Goal: Find specific page/section: Find specific page/section

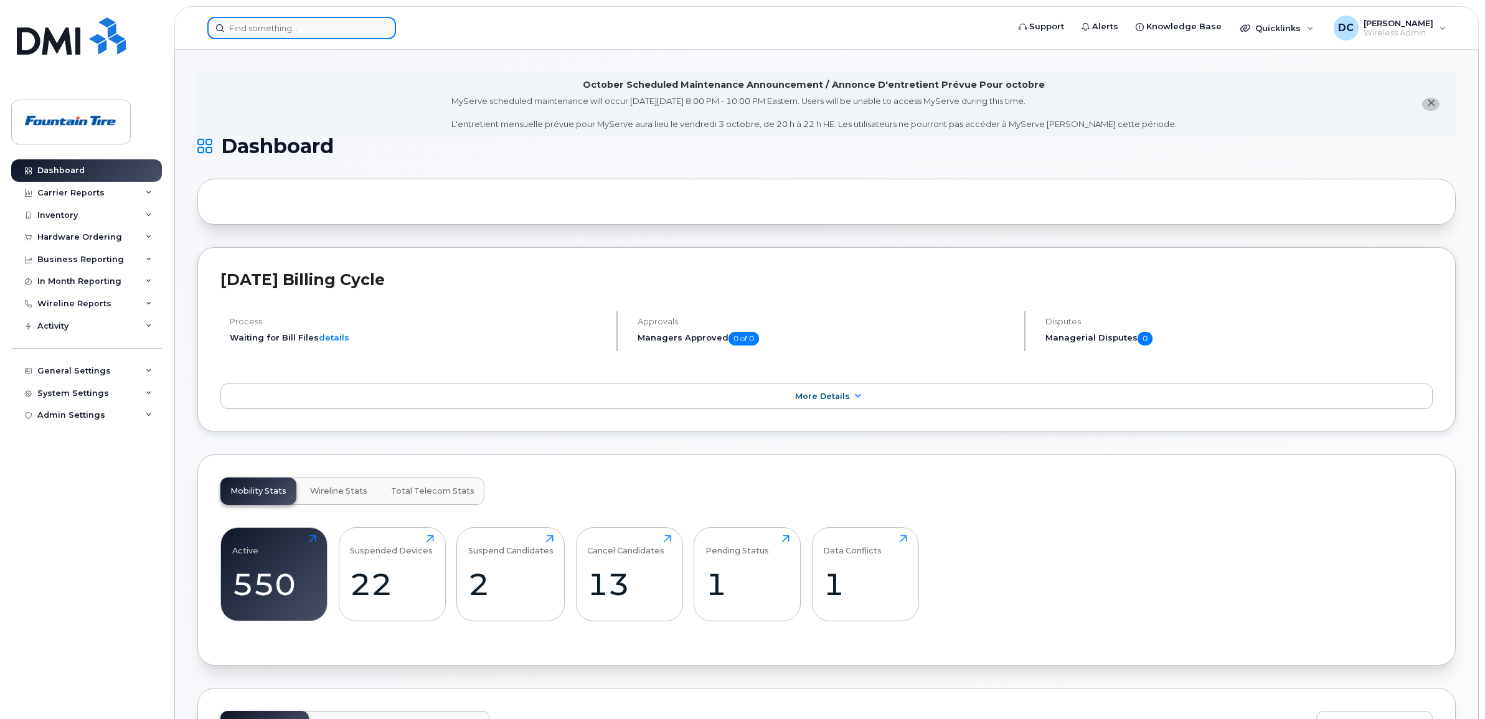
click at [272, 29] on input at bounding box center [301, 28] width 189 height 22
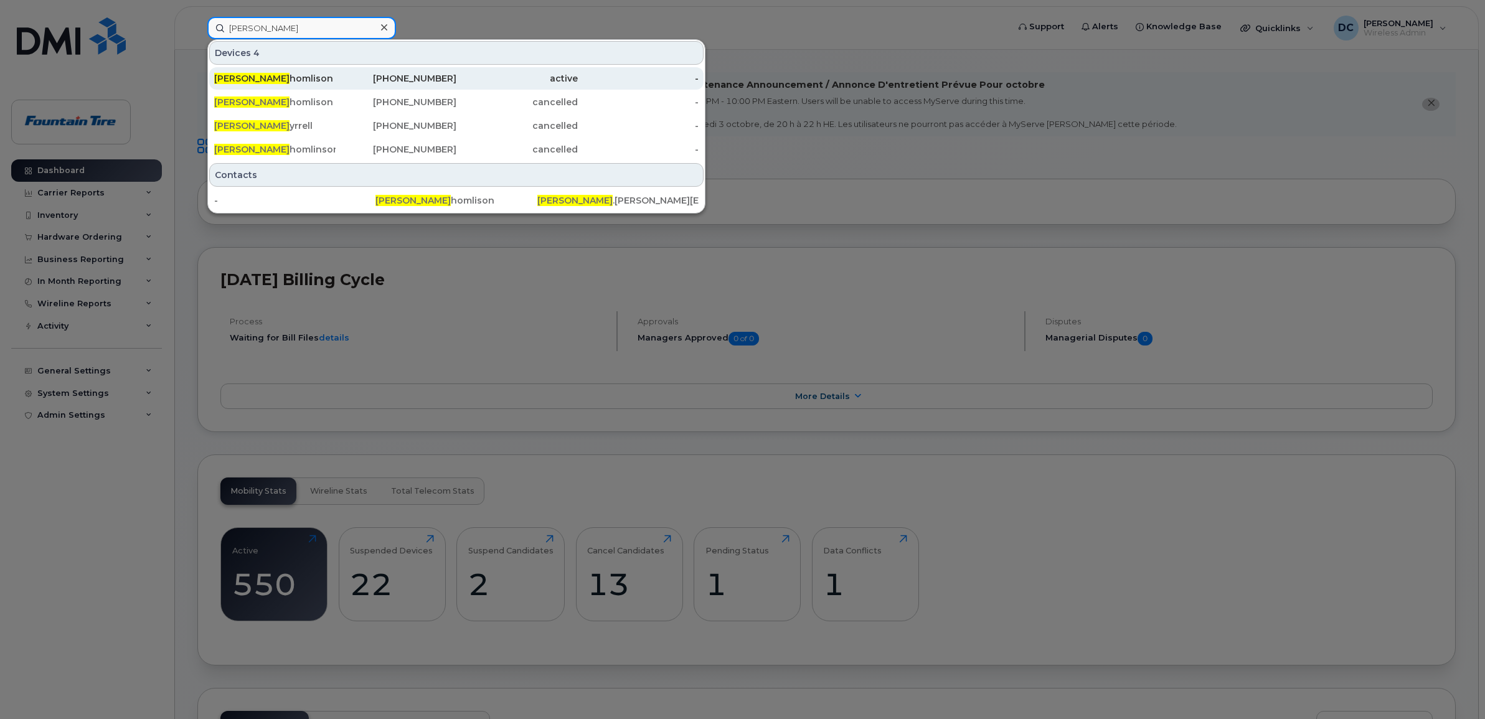
type input "[PERSON_NAME]"
click at [274, 83] on div "[PERSON_NAME]" at bounding box center [274, 78] width 121 height 12
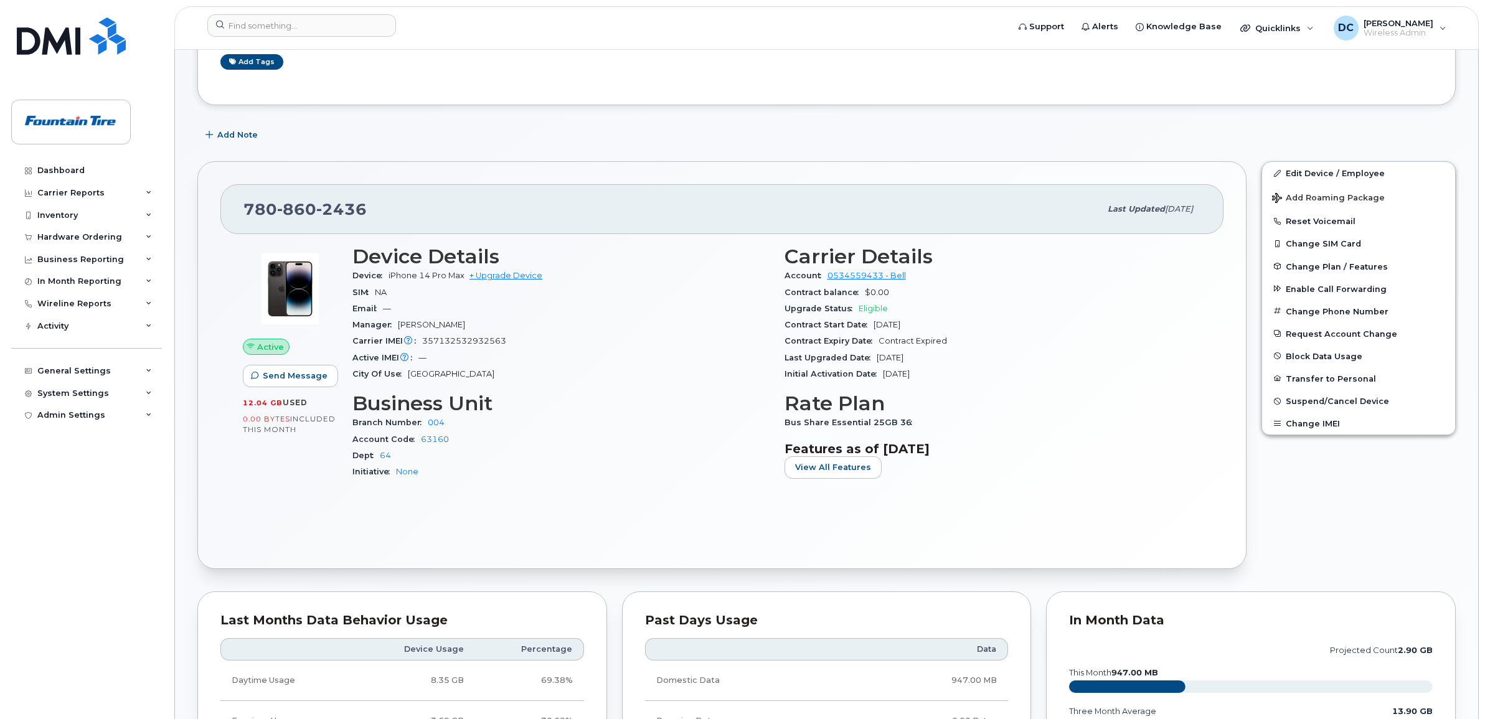
scroll to position [233, 0]
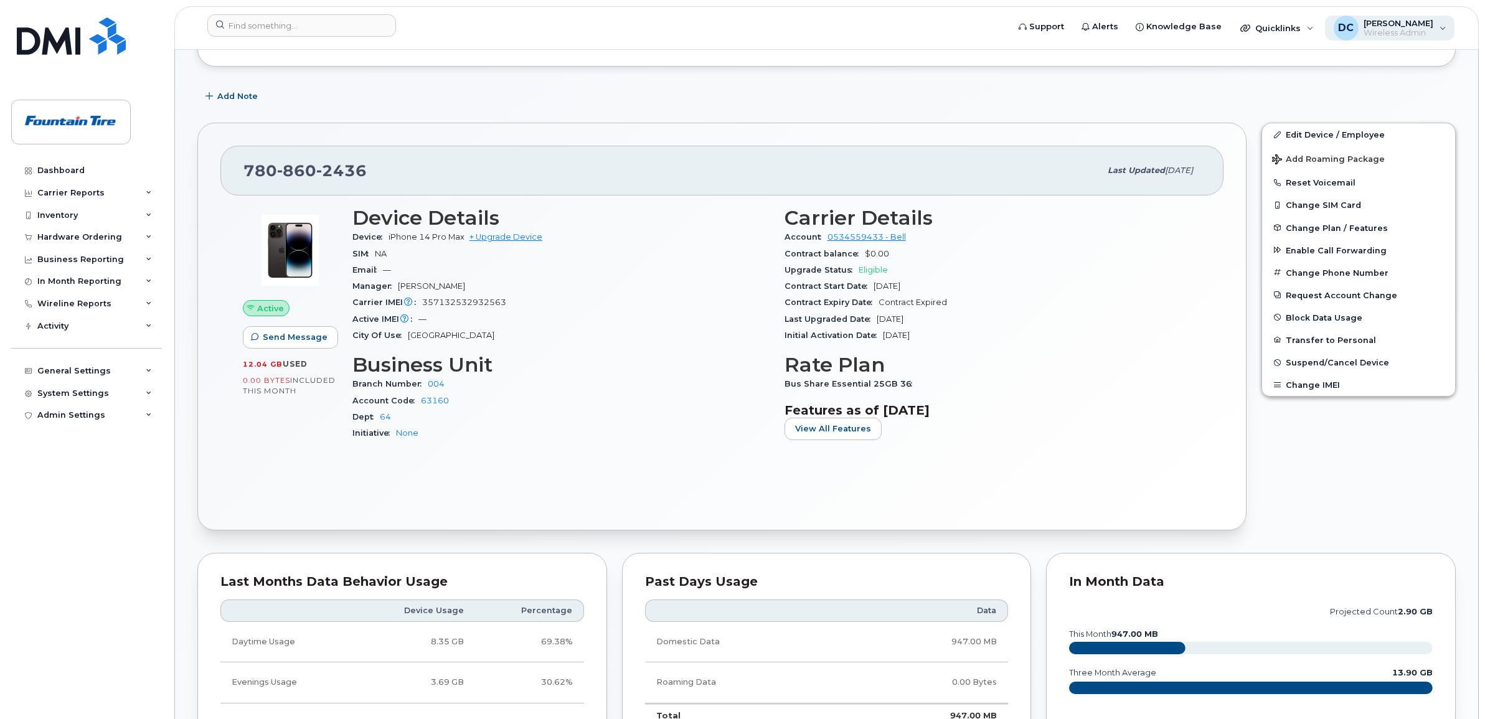
click at [1420, 29] on span "Wireless Admin" at bounding box center [1399, 33] width 70 height 10
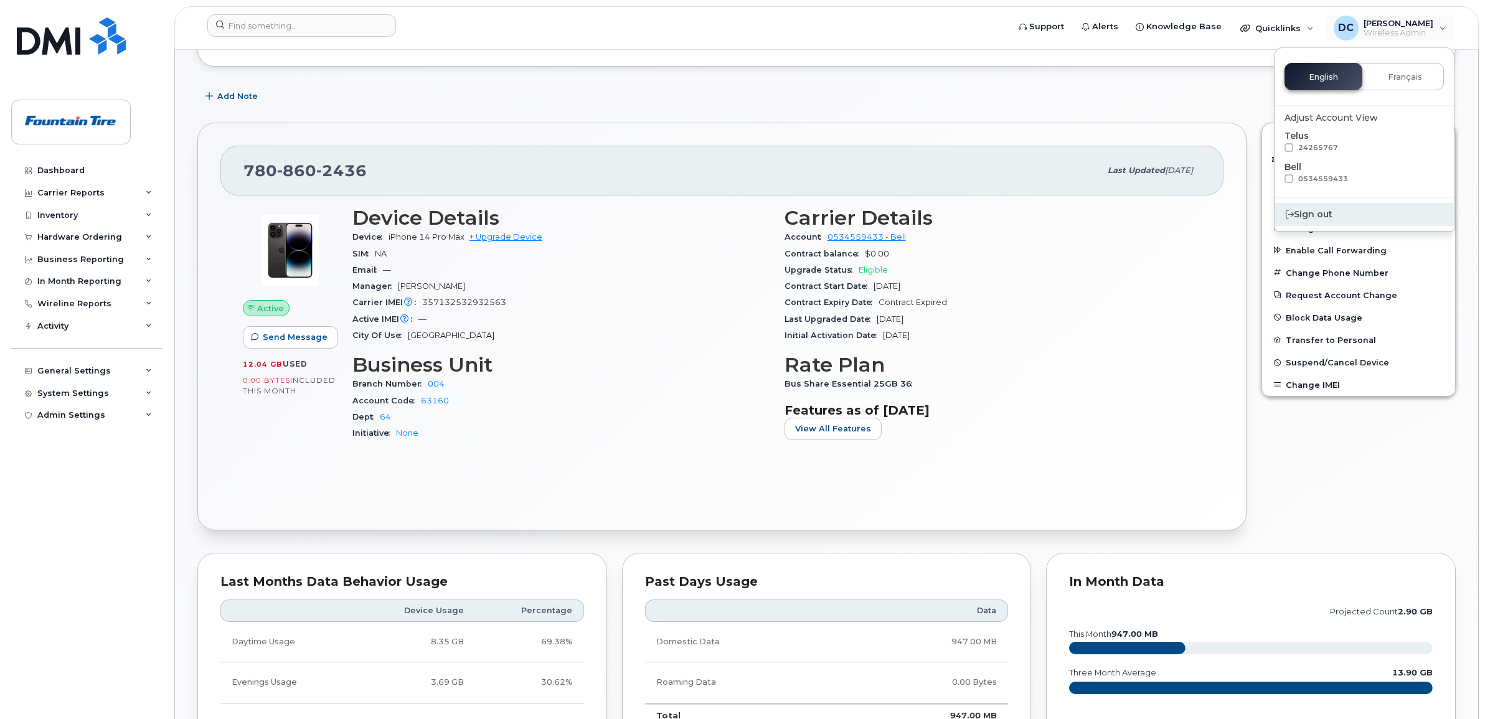
click at [1323, 215] on div "Sign out" at bounding box center [1363, 214] width 179 height 23
